Goal: Answer question/provide support: Share knowledge or assist other users

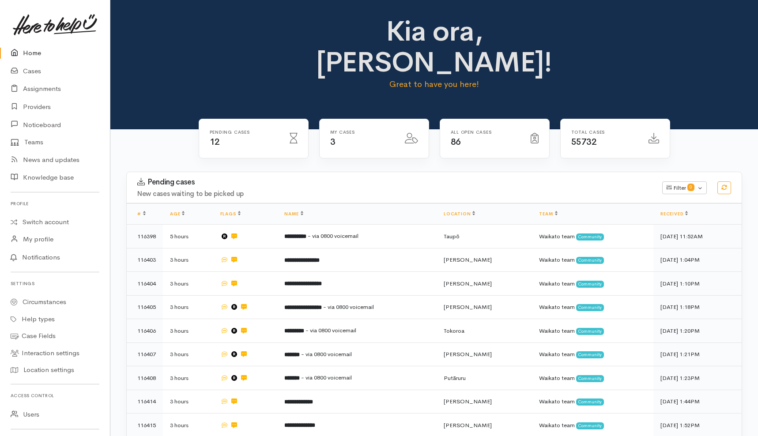
click at [379, 178] on h3 "Pending cases" at bounding box center [394, 182] width 515 height 9
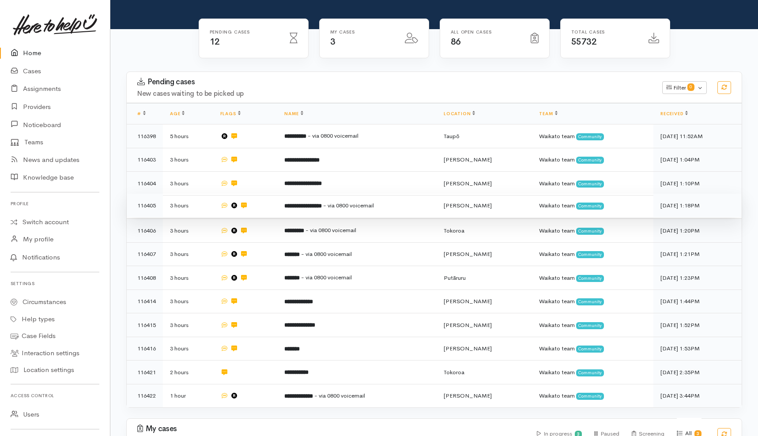
scroll to position [133, 0]
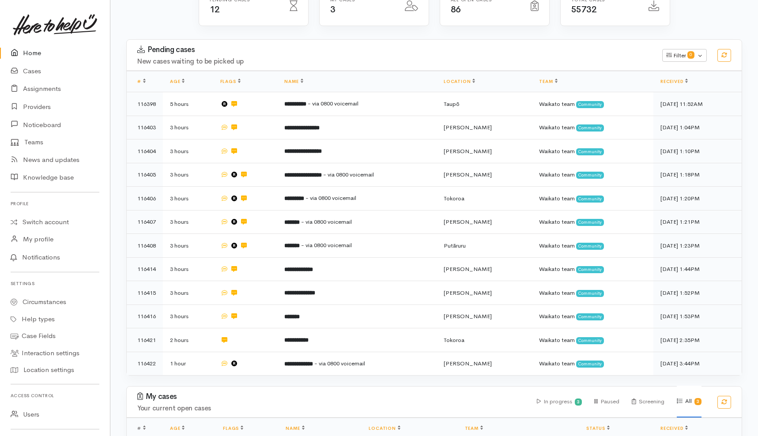
click at [189, 291] on div "Pending cases New cases waiting to be picked up Filter 0 Filters Clear filters …" at bounding box center [434, 212] width 627 height 347
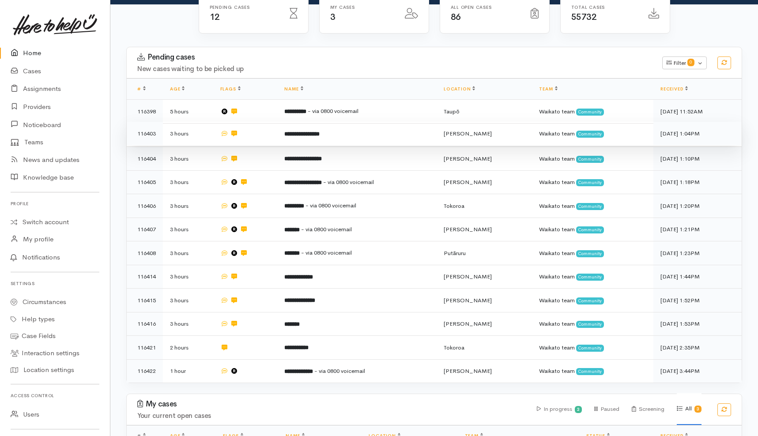
scroll to position [133, 0]
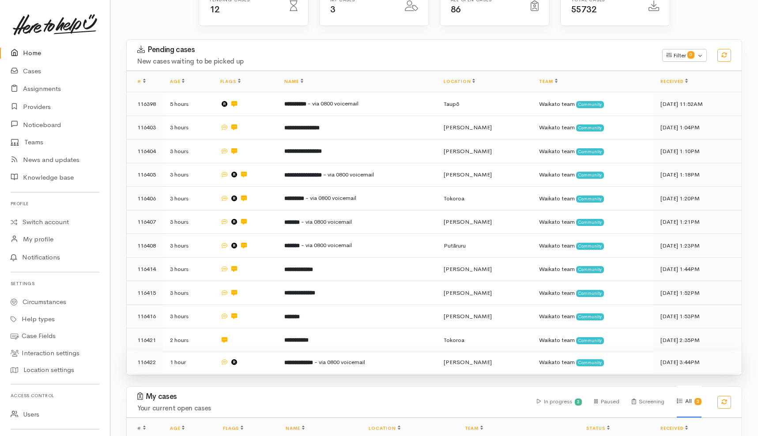
click at [265, 351] on td at bounding box center [245, 362] width 64 height 23
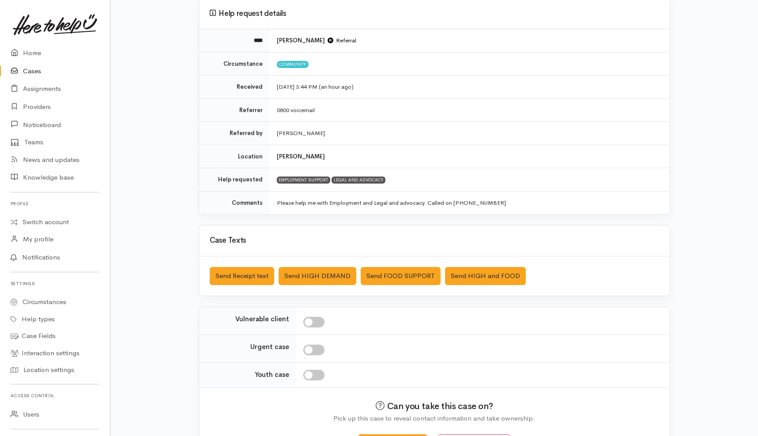
scroll to position [112, 0]
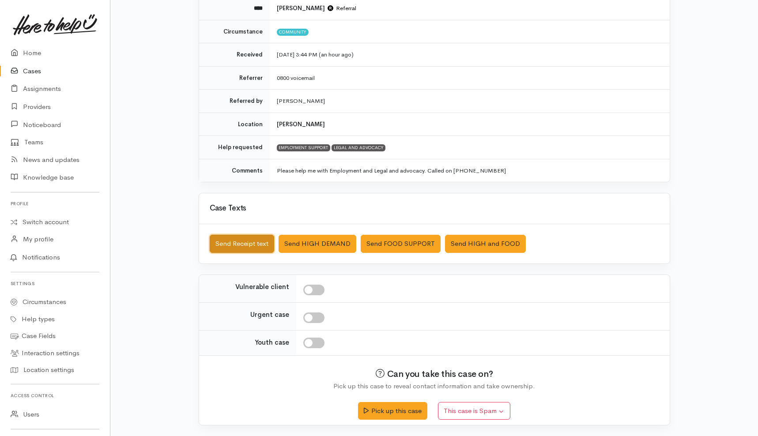
click at [250, 244] on button "Send Receipt text" at bounding box center [242, 244] width 64 height 18
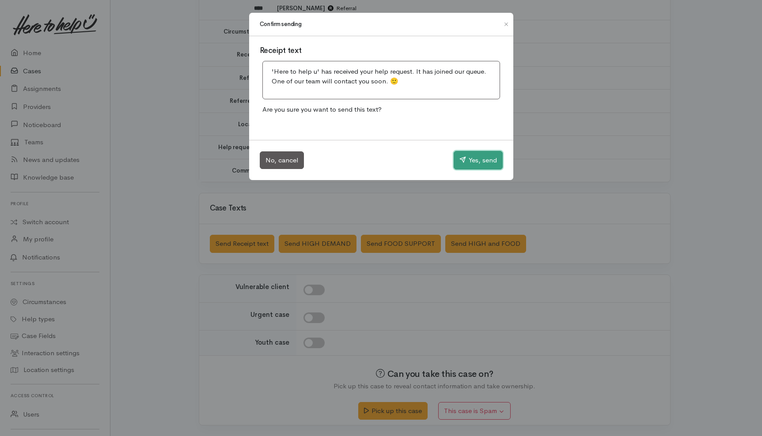
click at [483, 157] on button "Yes, send" at bounding box center [478, 160] width 49 height 19
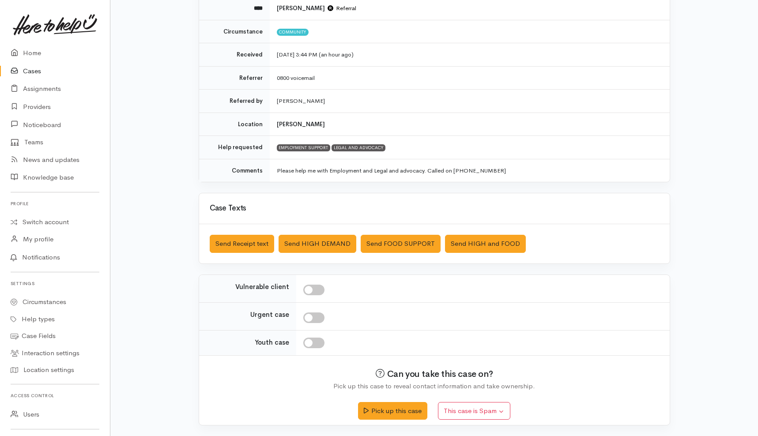
click at [133, 78] on div "Help request details **** Sarah Unknown Referral Circumstance Community Receive…" at bounding box center [434, 201] width 648 height 471
click at [165, 128] on div "Help request details **** Sarah Unknown Referral Circumstance Community Receive…" at bounding box center [434, 201] width 648 height 471
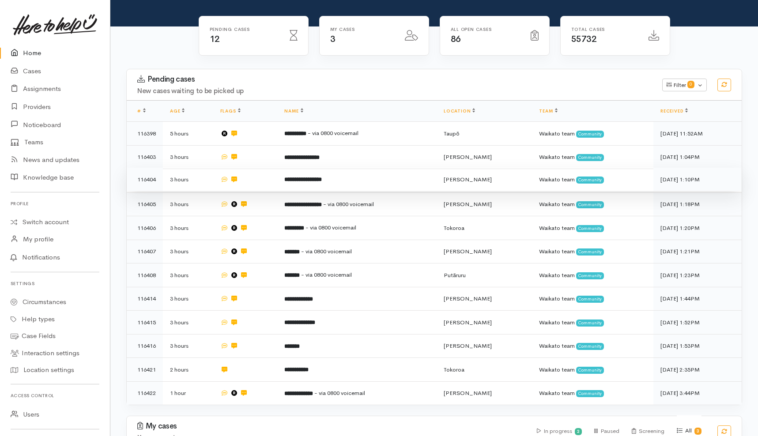
scroll to position [177, 0]
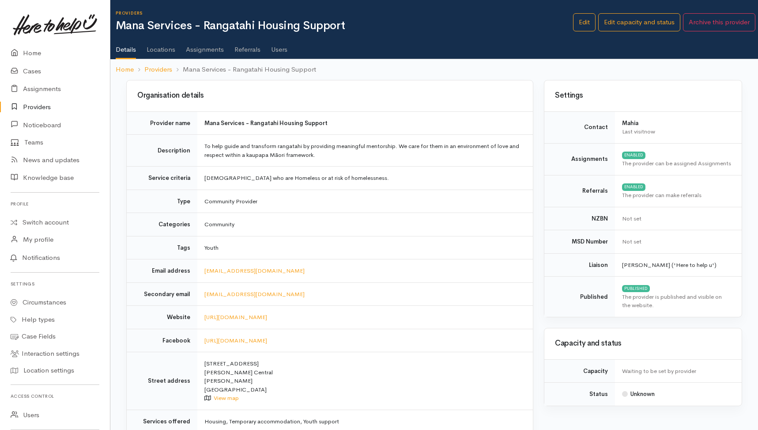
click at [291, 52] on ul "Details Locations Assignments Referrals Users" at bounding box center [437, 46] width 643 height 25
click at [279, 49] on link "Users" at bounding box center [279, 46] width 16 height 25
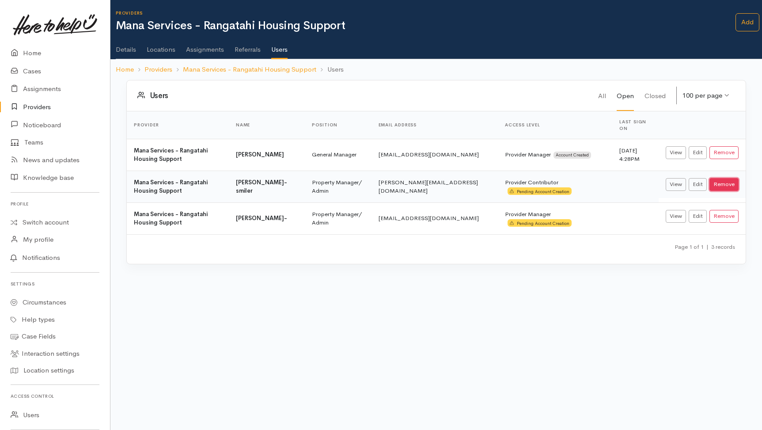
click at [716, 178] on button "Remove" at bounding box center [723, 184] width 29 height 13
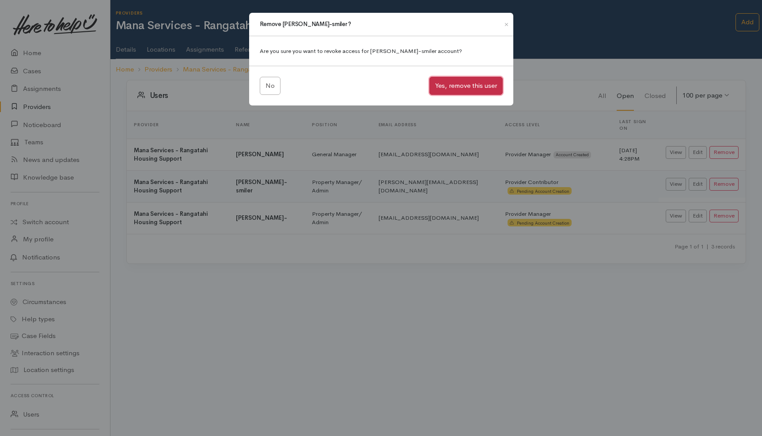
click at [458, 87] on button "Yes, remove this user" at bounding box center [465, 86] width 73 height 18
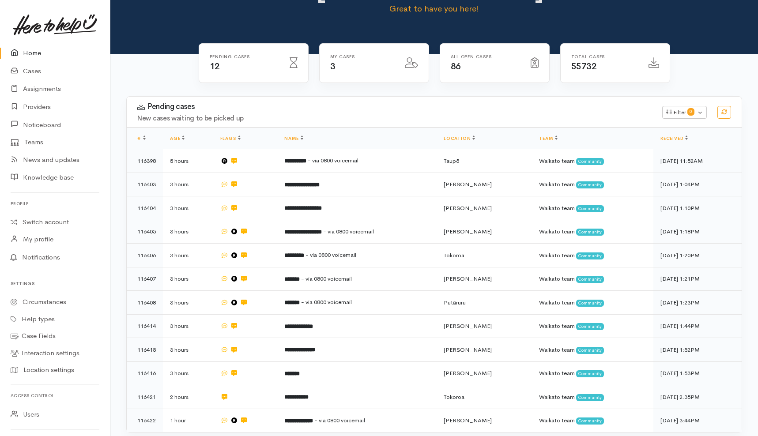
scroll to position [88, 0]
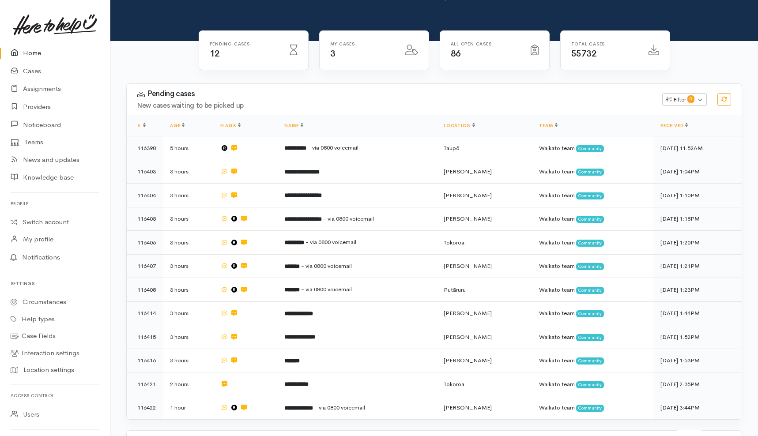
click at [120, 119] on div "Pending cases New cases waiting to be picked up Filter 0 Filters Clear filters …" at bounding box center [434, 256] width 648 height 347
click at [117, 126] on div "Pending cases New cases waiting to be picked up Filter 0 Filters Clear filters …" at bounding box center [434, 256] width 648 height 347
click at [117, 118] on div "Pending cases New cases waiting to be picked up Filter 0 Filters Clear filters …" at bounding box center [434, 256] width 648 height 347
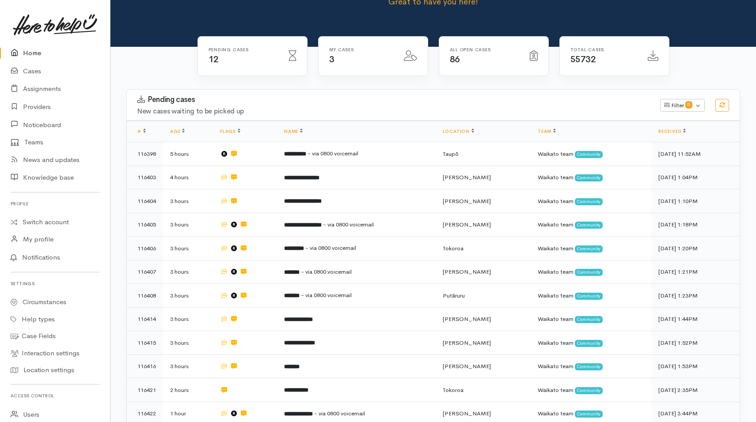
scroll to position [83, 0]
